Goal: Information Seeking & Learning: Learn about a topic

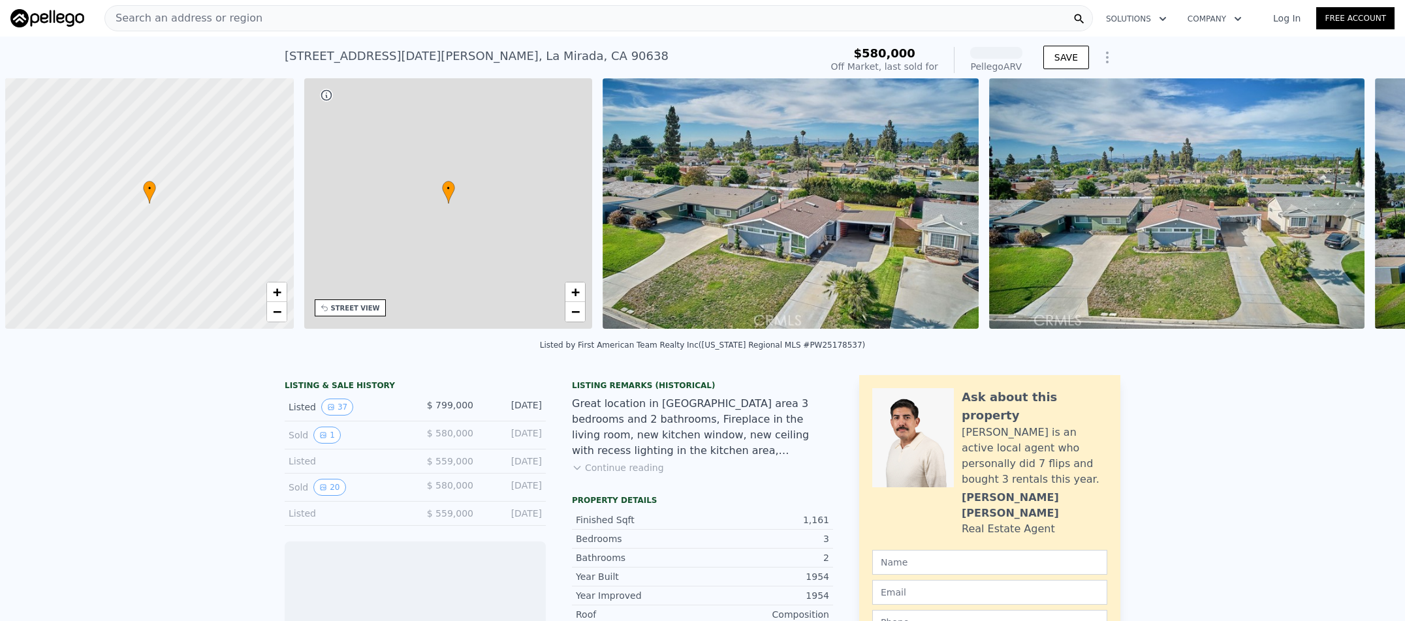
scroll to position [0, 5]
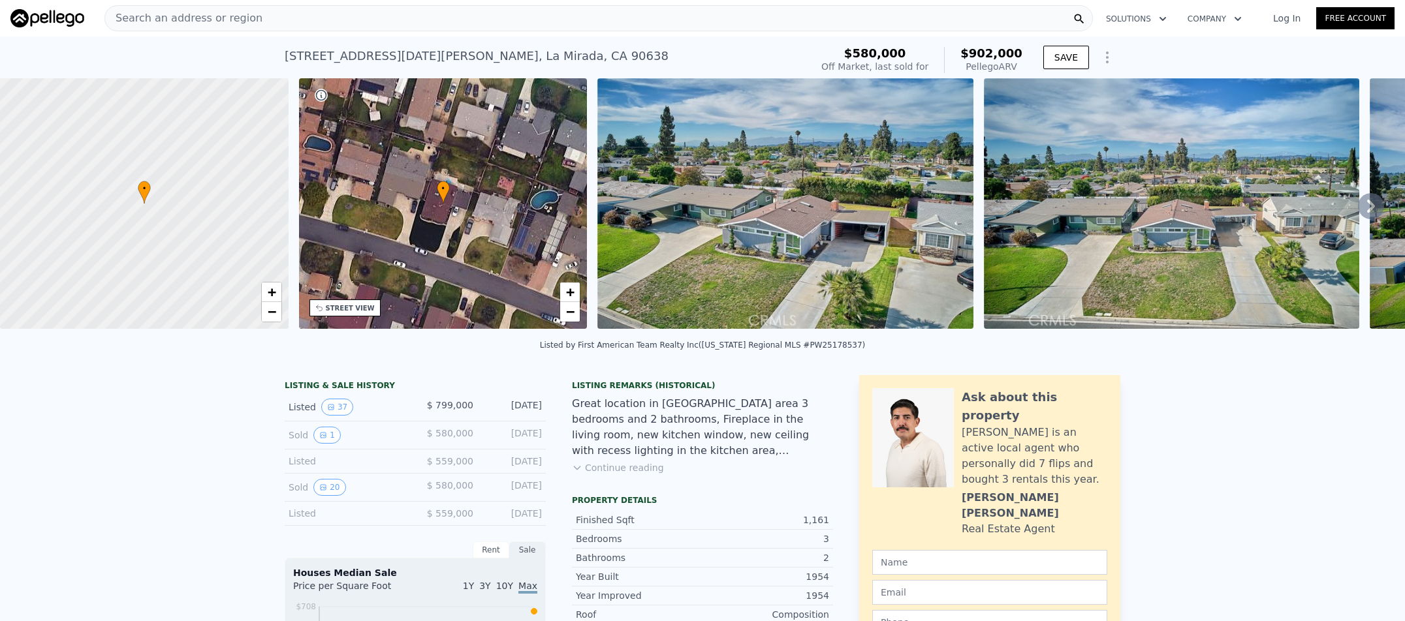
click at [1367, 213] on icon at bounding box center [1371, 206] width 8 height 13
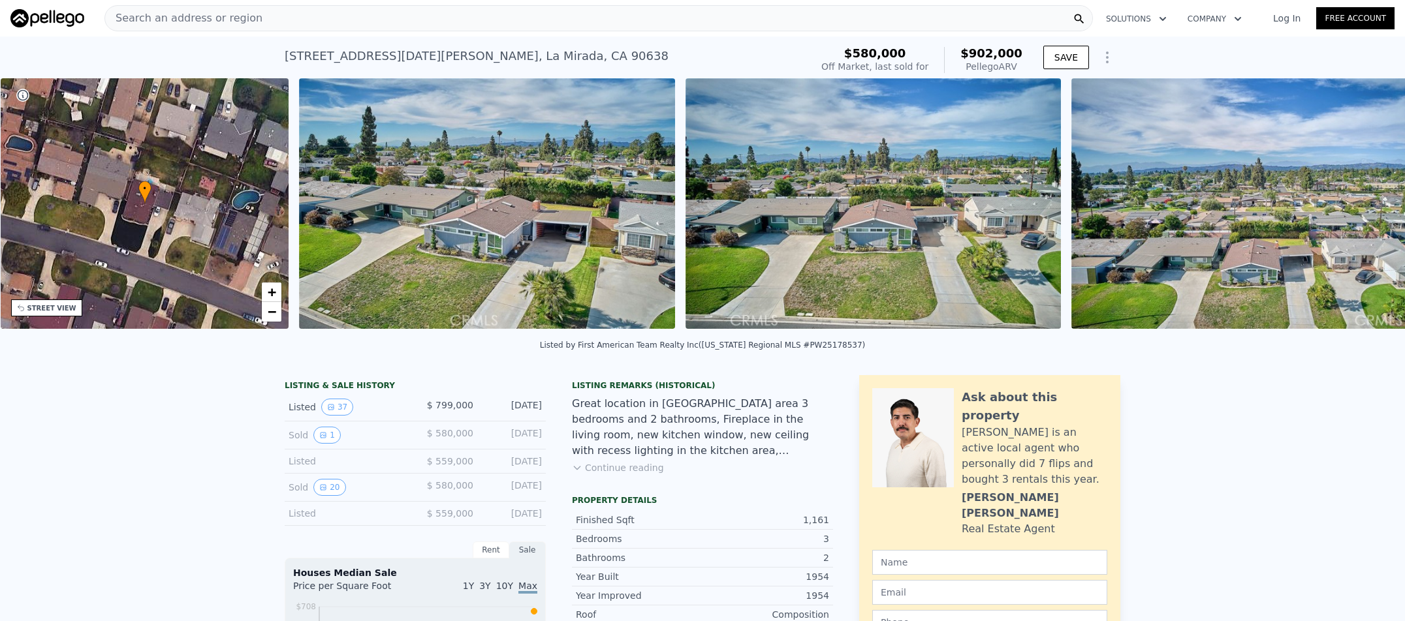
scroll to position [0, 304]
click at [1361, 213] on div "• + − • + − STREET VIEW Loading... SATELLITE VIEW" at bounding box center [702, 205] width 1405 height 255
click at [1367, 209] on icon at bounding box center [1371, 206] width 8 height 13
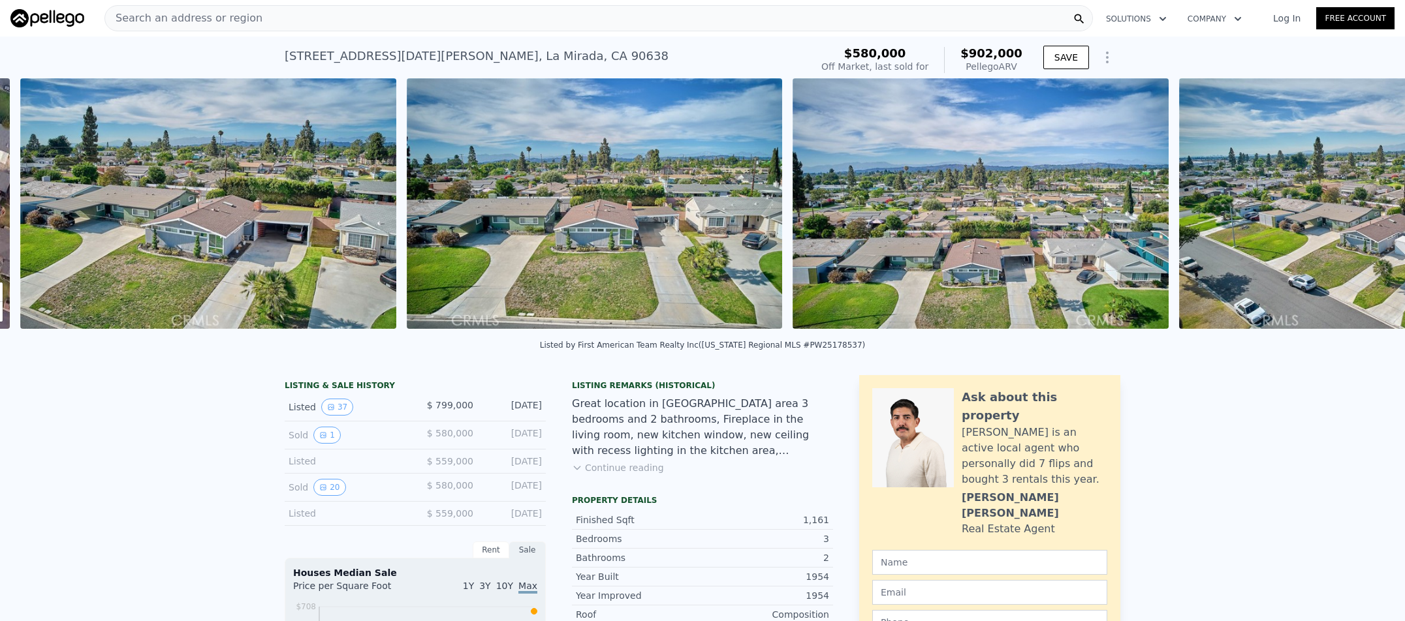
scroll to position [0, 597]
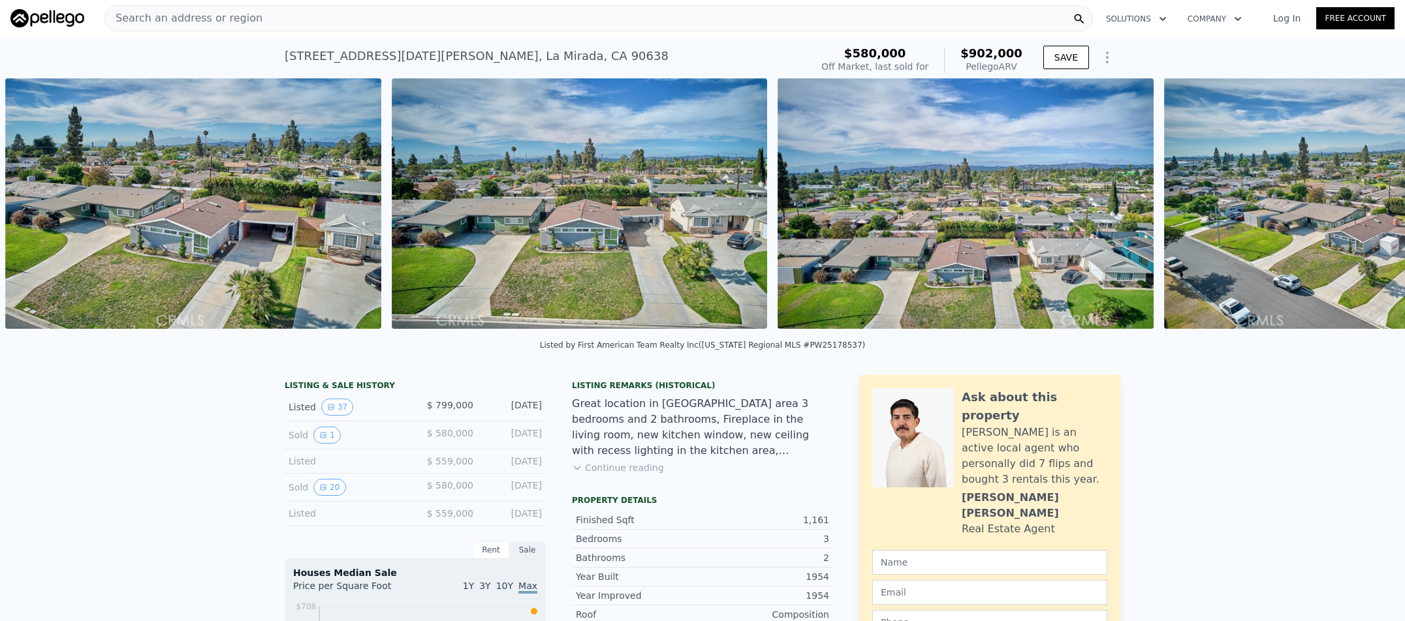
click at [1361, 209] on img at bounding box center [1352, 203] width 376 height 251
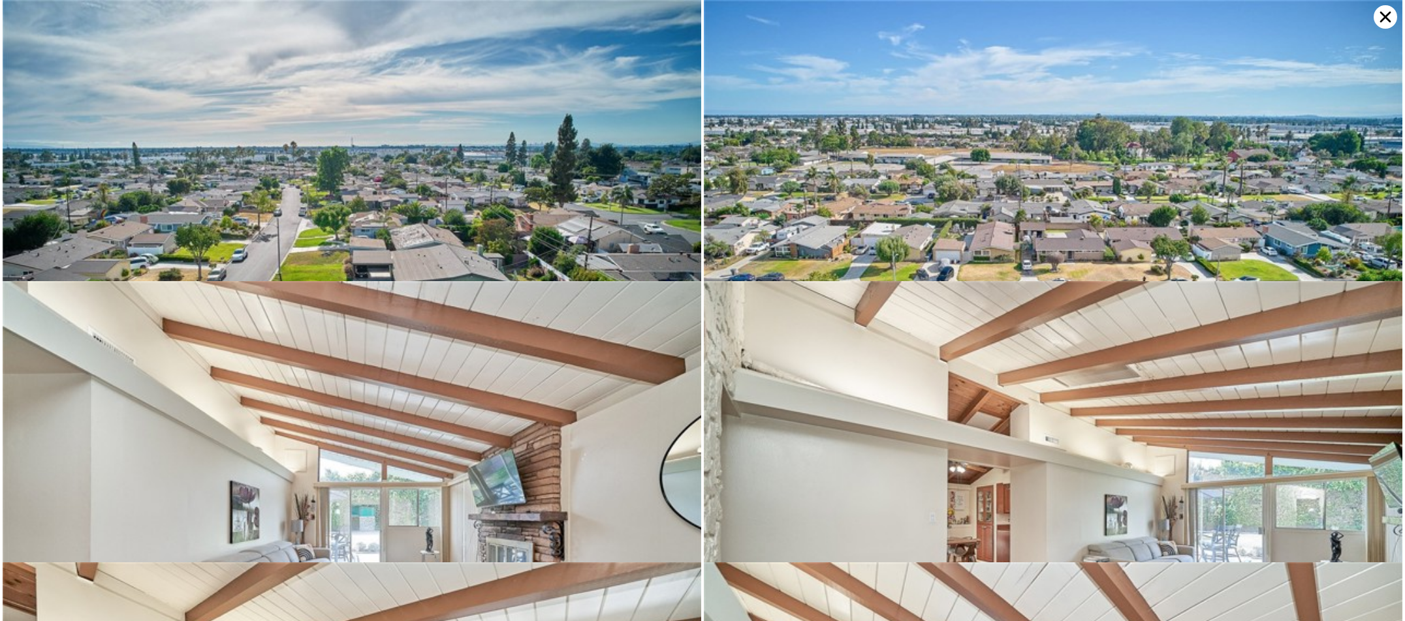
drag, startPoint x: 1361, startPoint y: 209, endPoint x: 1346, endPoint y: 217, distance: 17.2
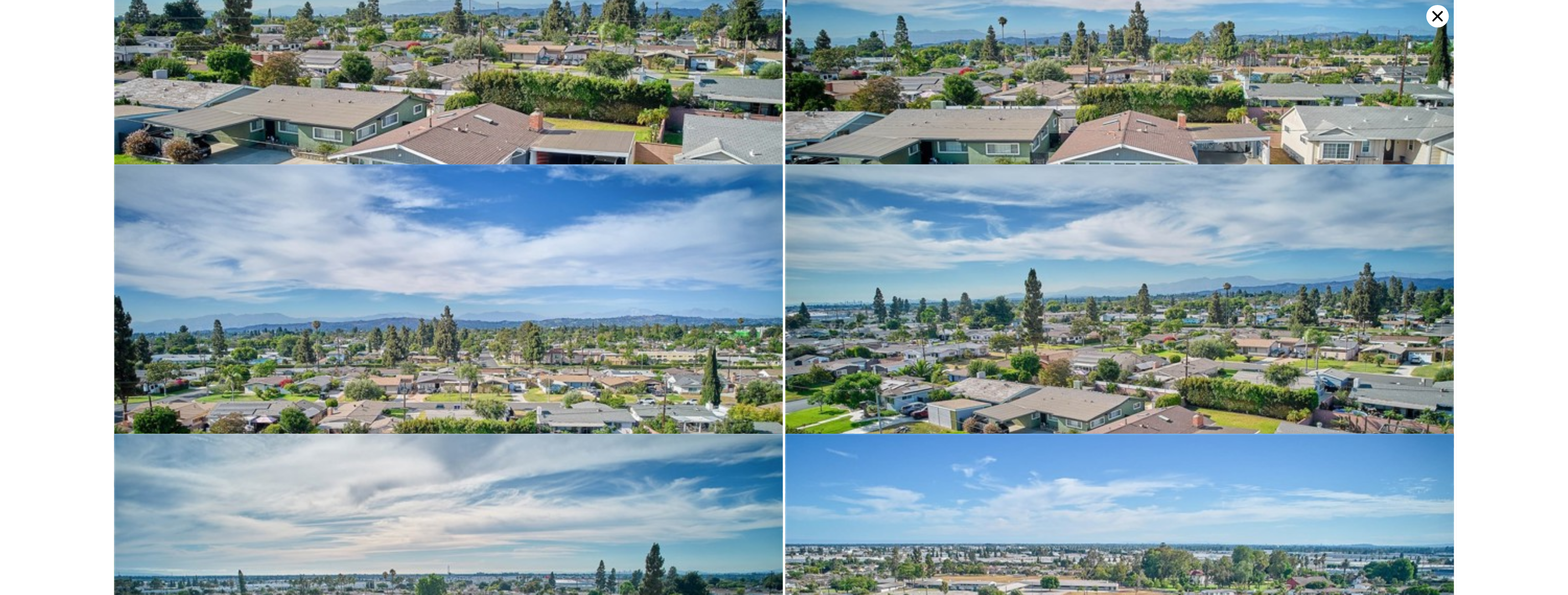
scroll to position [0, 0]
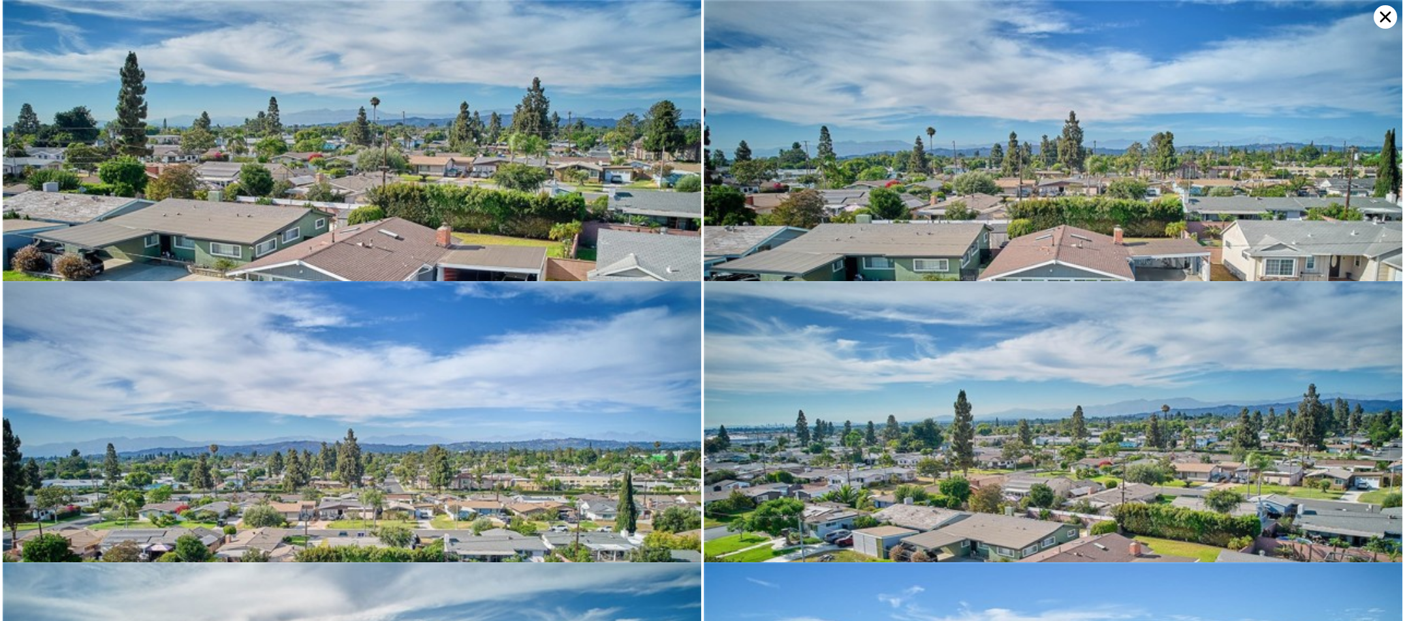
click at [394, 216] on img at bounding box center [352, 233] width 698 height 466
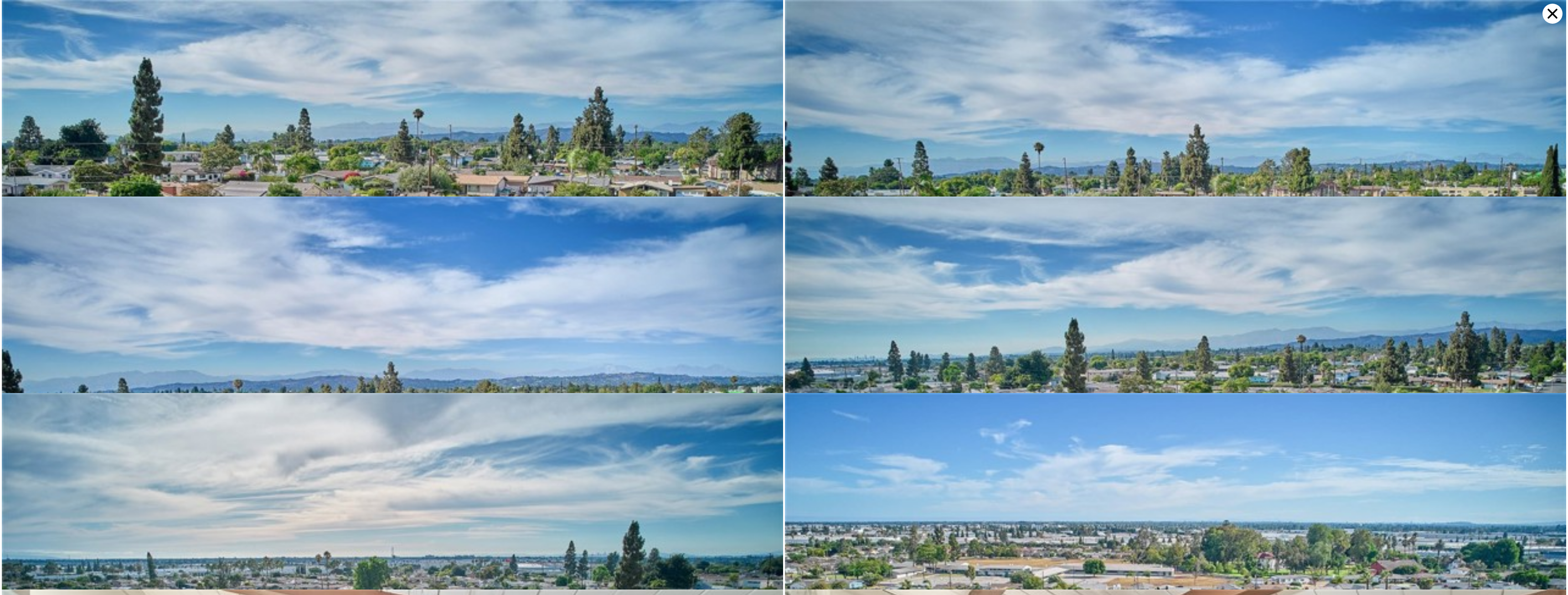
click at [633, 147] on img at bounding box center [393, 260] width 782 height 522
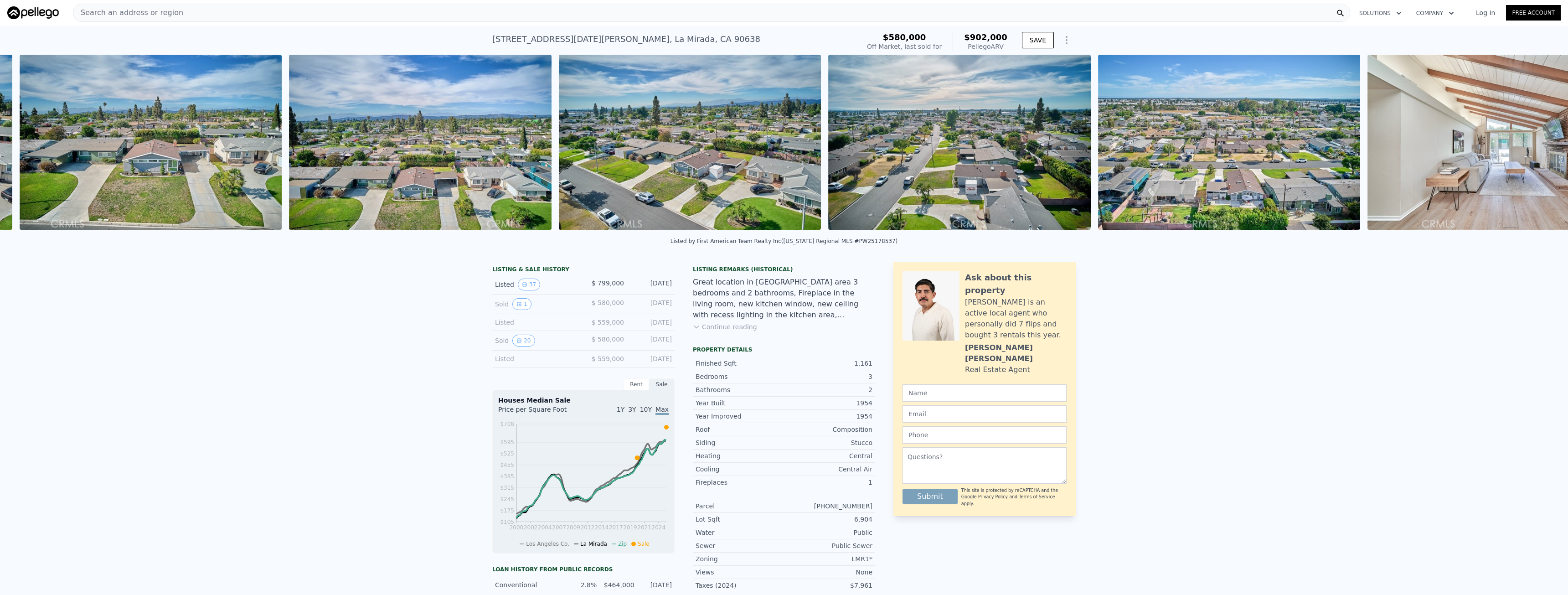
scroll to position [0, 687]
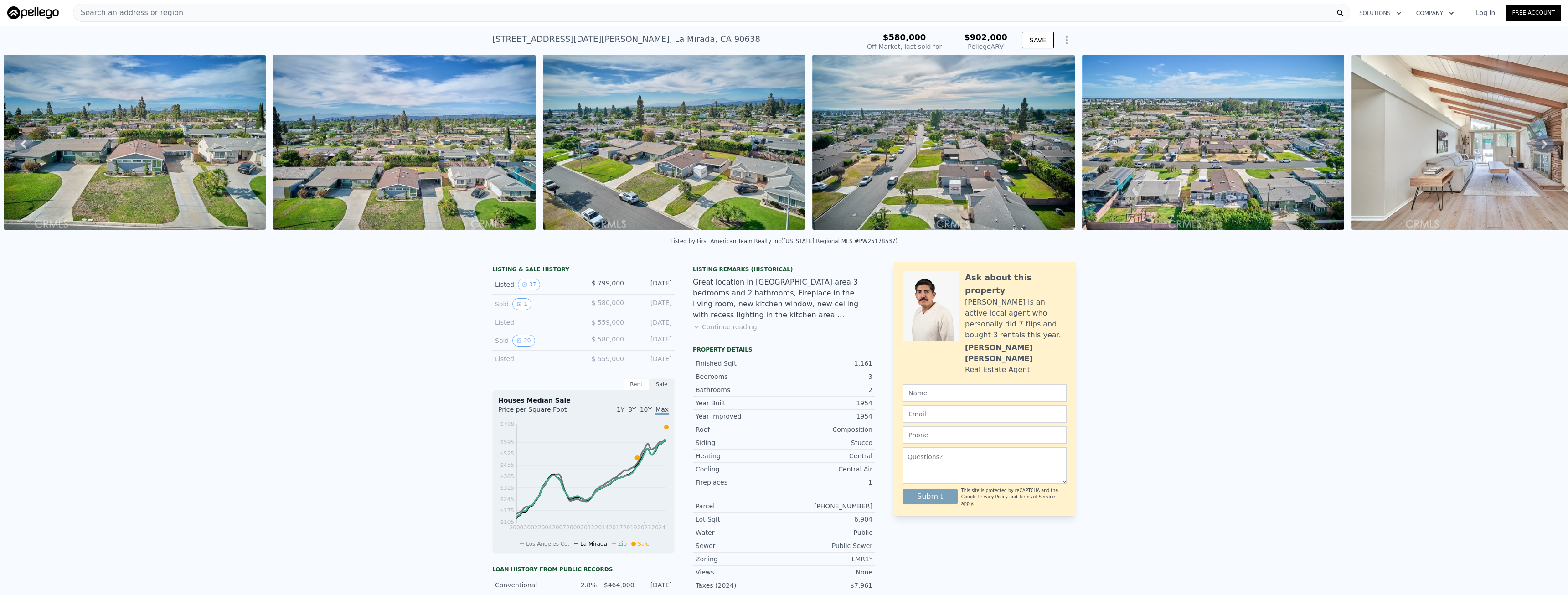
click at [724, 332] on button "Continue reading" at bounding box center [725, 326] width 64 height 9
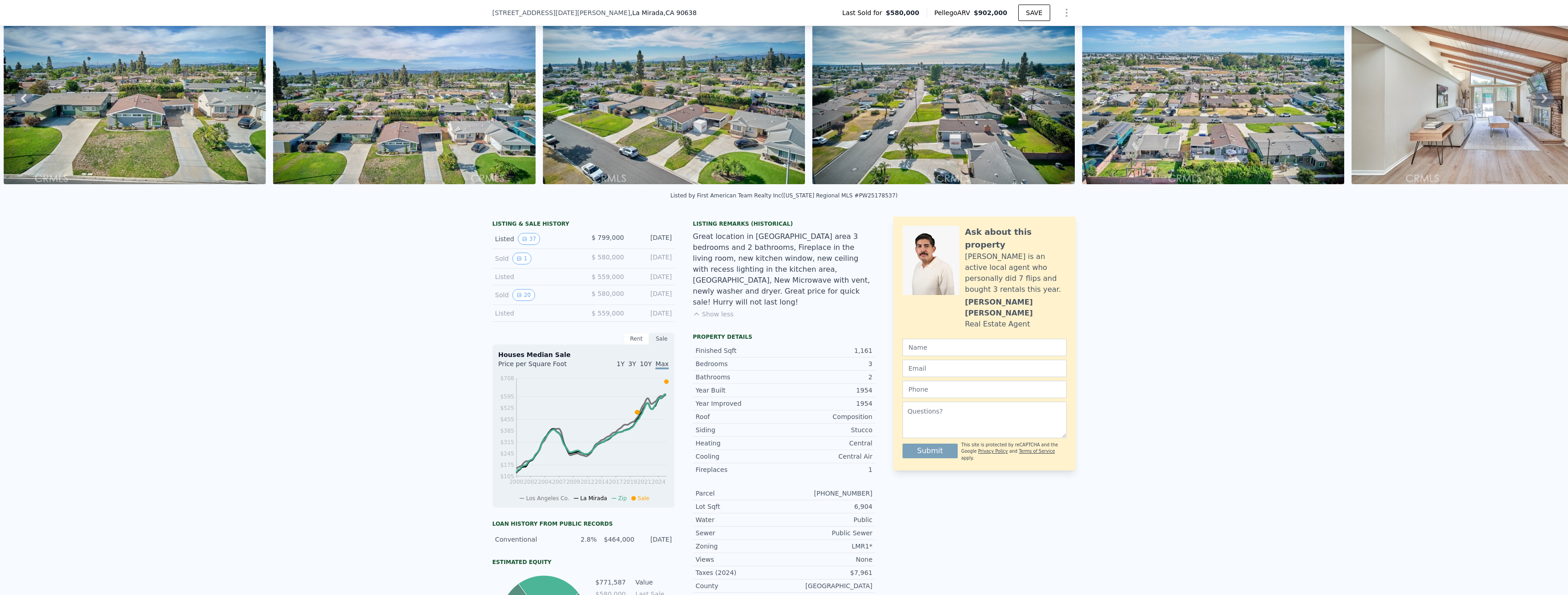
scroll to position [3, 0]
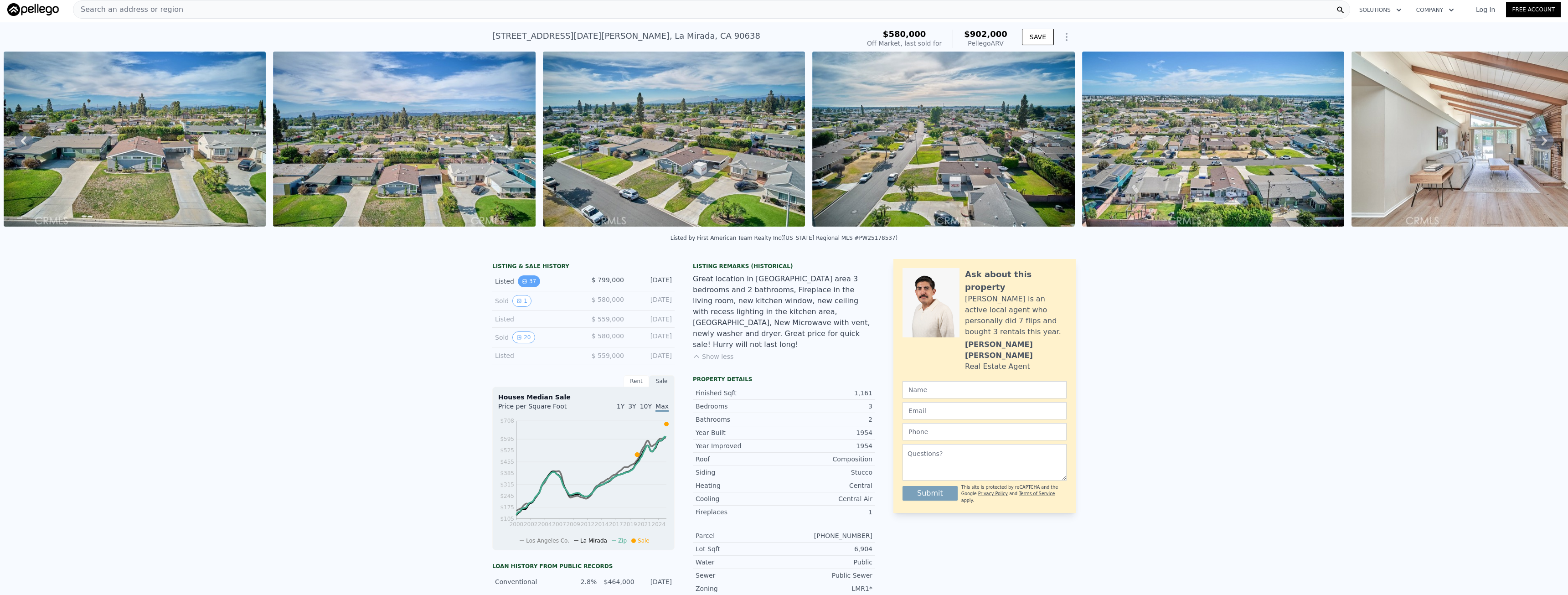
click at [523, 283] on icon "View historical data" at bounding box center [525, 281] width 3 height 3
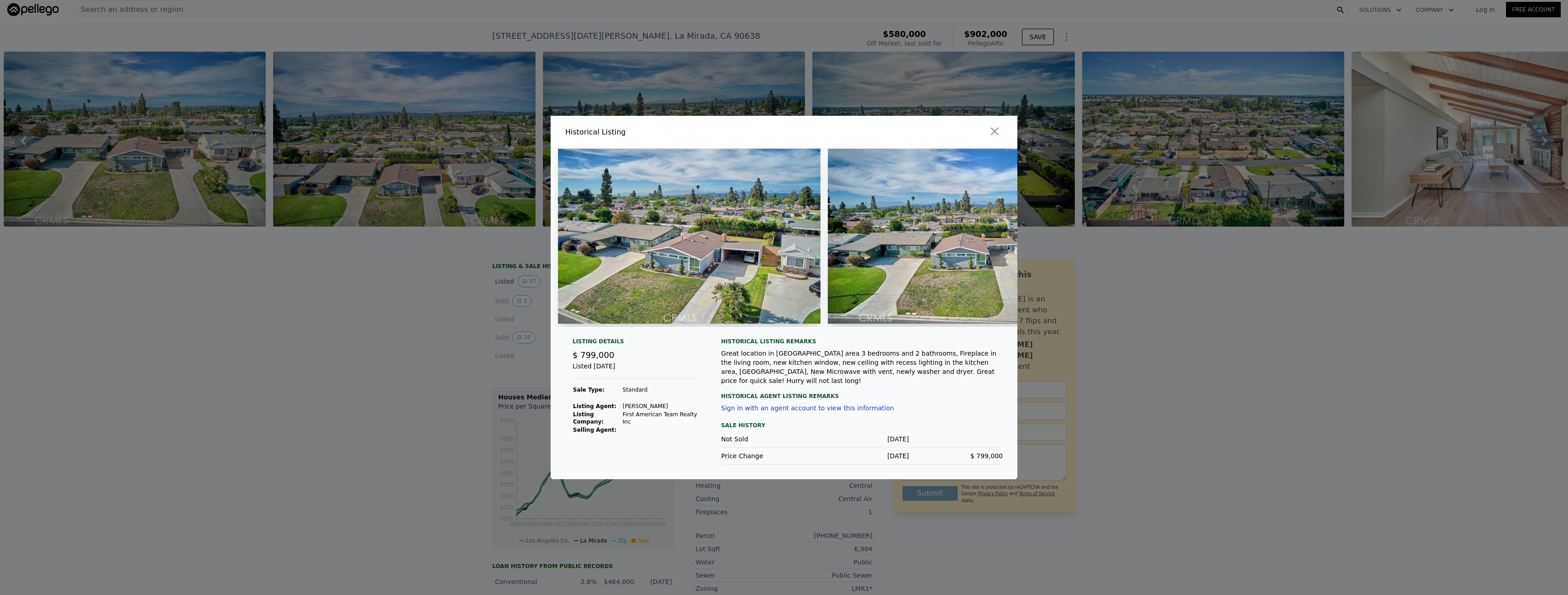
click at [615, 272] on img at bounding box center [689, 236] width 263 height 175
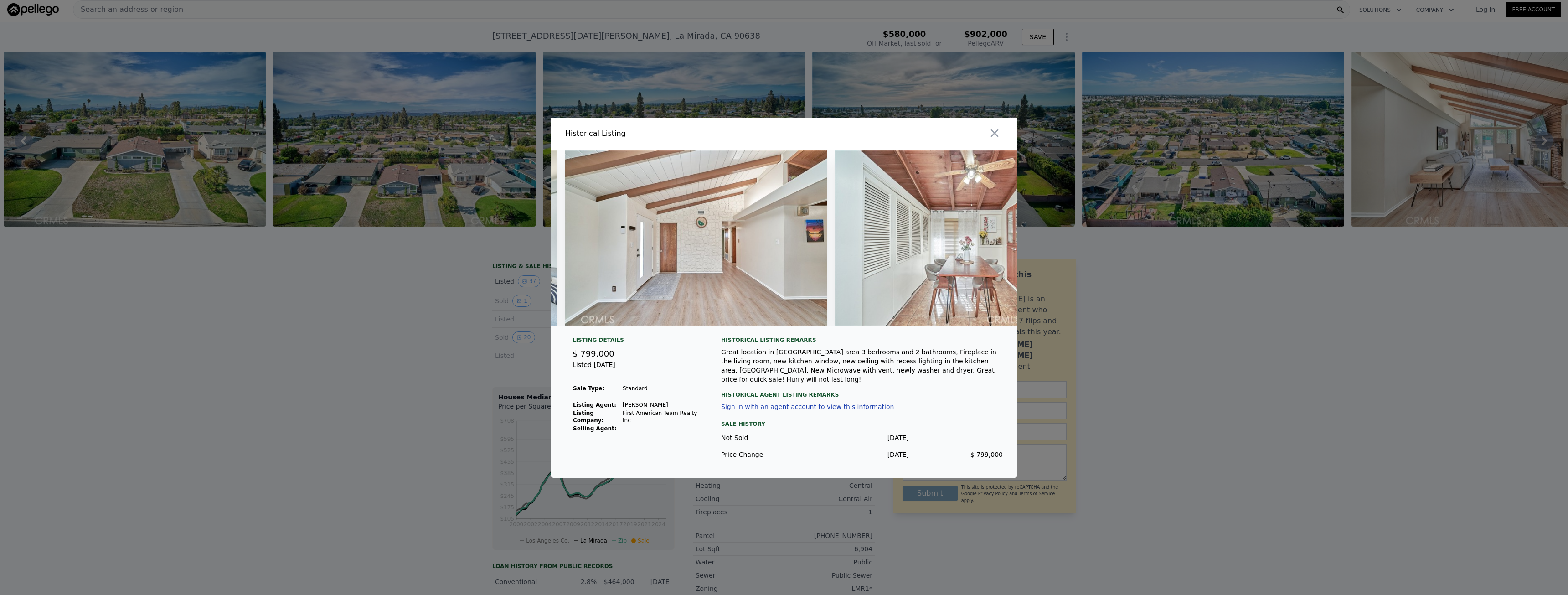
scroll to position [0, 3509]
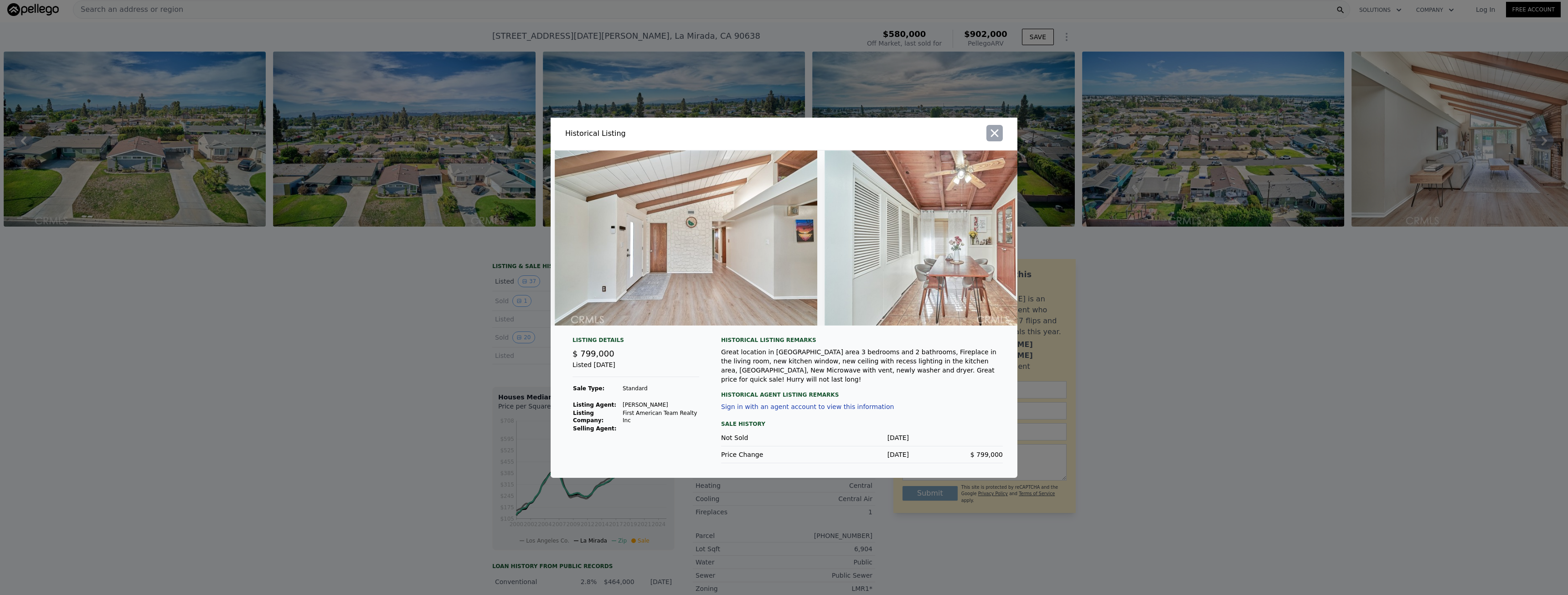
click at [981, 141] on button "button" at bounding box center [994, 133] width 16 height 16
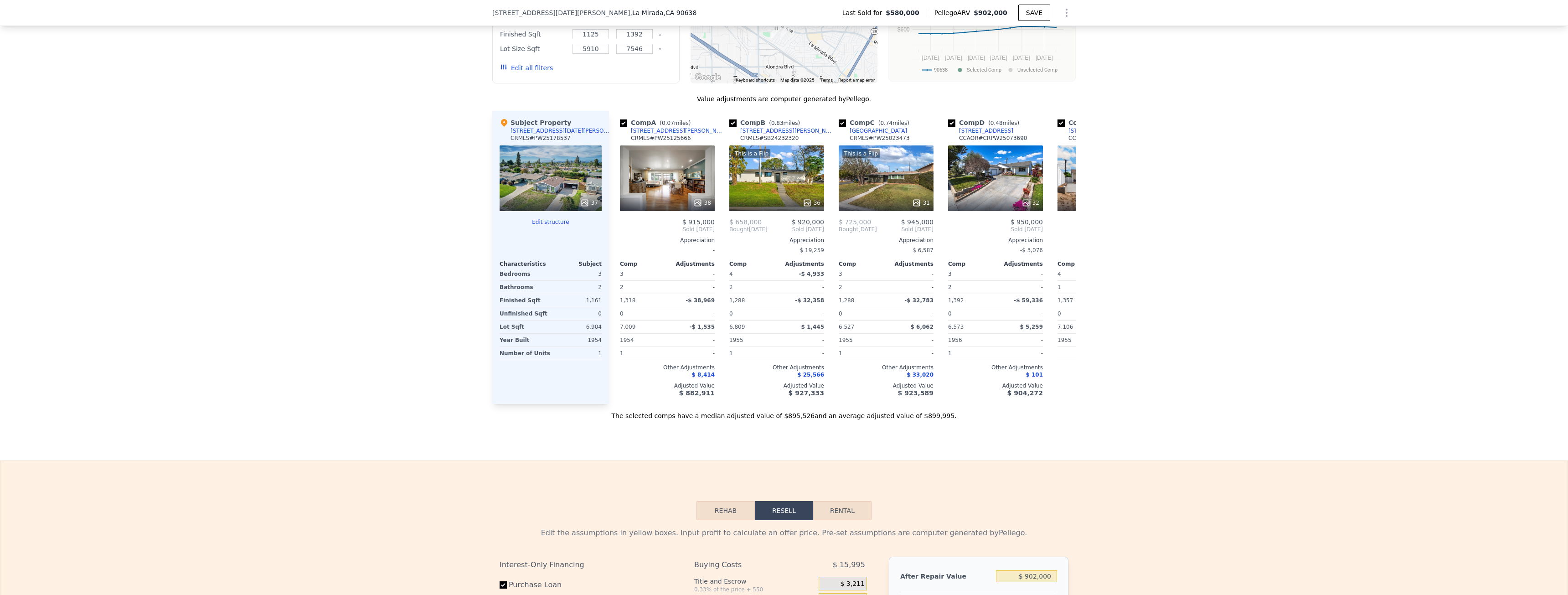
scroll to position [772, 0]
